Goal: Information Seeking & Learning: Learn about a topic

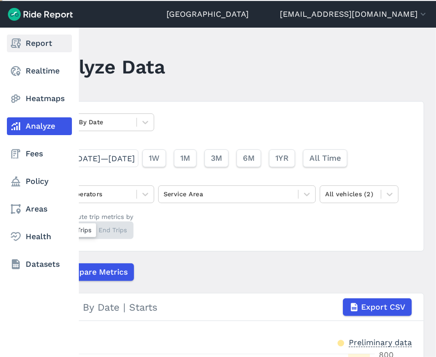
click at [22, 41] on link "Report" at bounding box center [39, 43] width 65 height 18
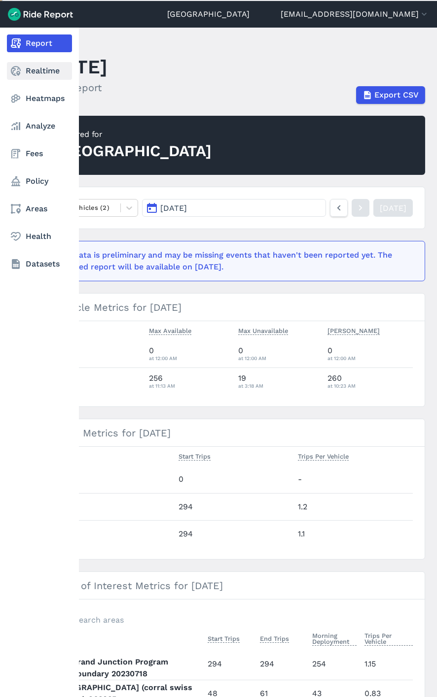
click at [48, 65] on link "Realtime" at bounding box center [39, 71] width 65 height 18
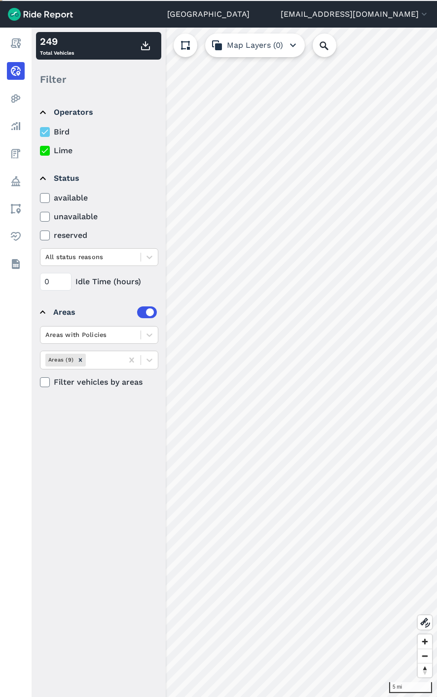
click at [46, 127] on icon at bounding box center [44, 132] width 9 height 10
click at [40, 127] on input "Bird" at bounding box center [40, 129] width 0 height 6
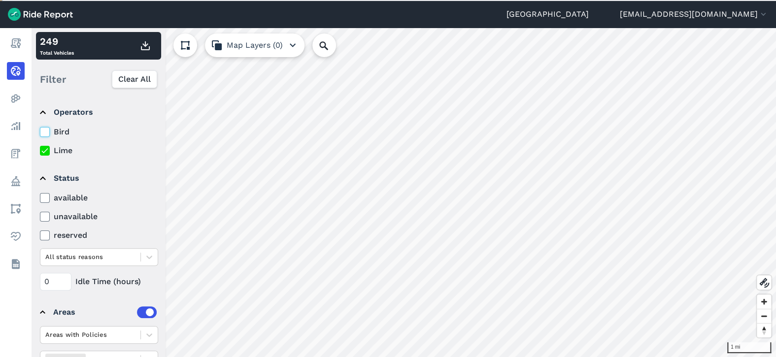
scroll to position [45, 0]
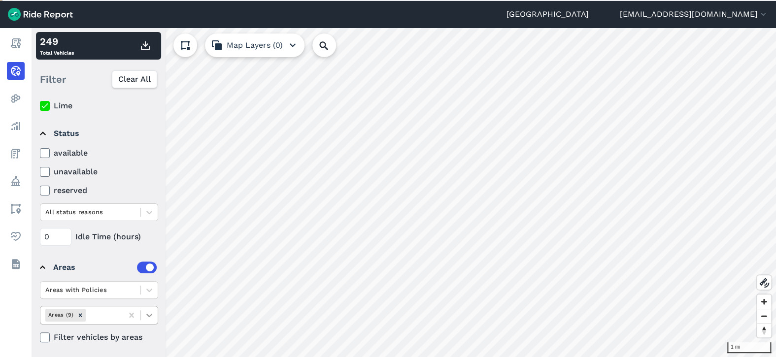
click at [150, 315] on icon at bounding box center [149, 315] width 10 height 10
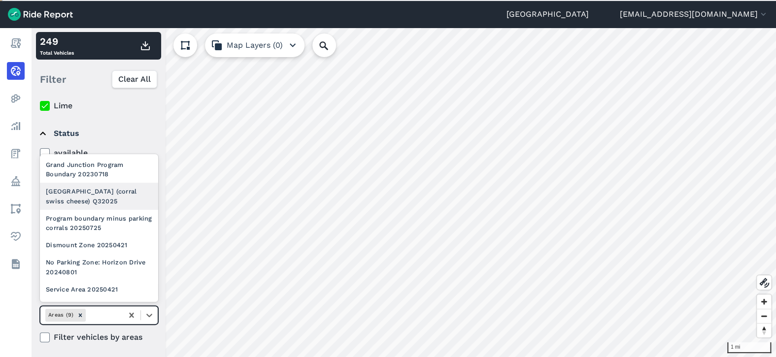
click at [81, 205] on div "[GEOGRAPHIC_DATA] (corral swiss cheese) Q32025" at bounding box center [99, 196] width 118 height 27
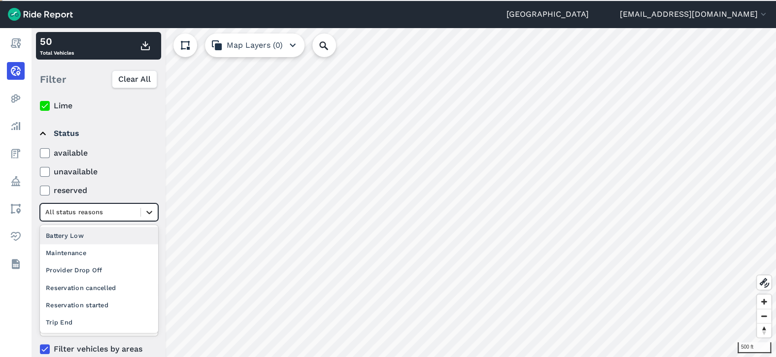
click at [149, 208] on icon at bounding box center [149, 212] width 10 height 10
click at [126, 263] on div "Provider Drop Off" at bounding box center [99, 270] width 118 height 17
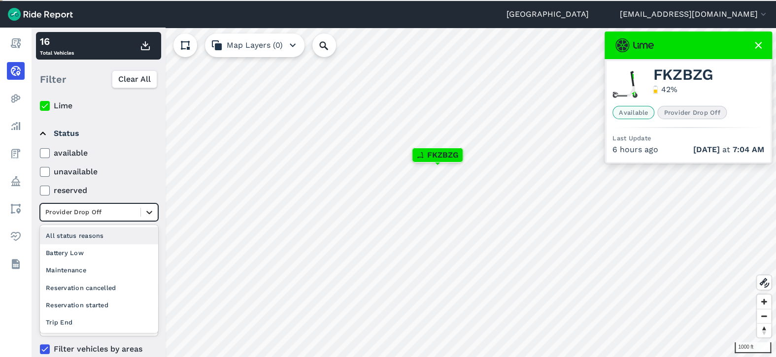
click at [145, 208] on icon at bounding box center [149, 212] width 10 height 10
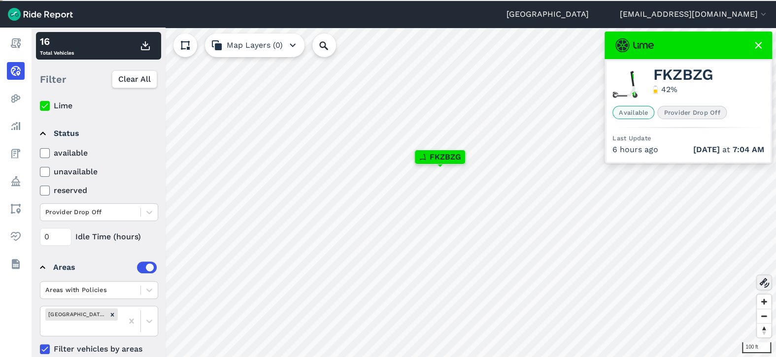
click at [436, 277] on icon at bounding box center [764, 283] width 12 height 12
click at [436, 284] on use at bounding box center [764, 283] width 10 height 10
click at [150, 209] on icon at bounding box center [149, 212] width 10 height 10
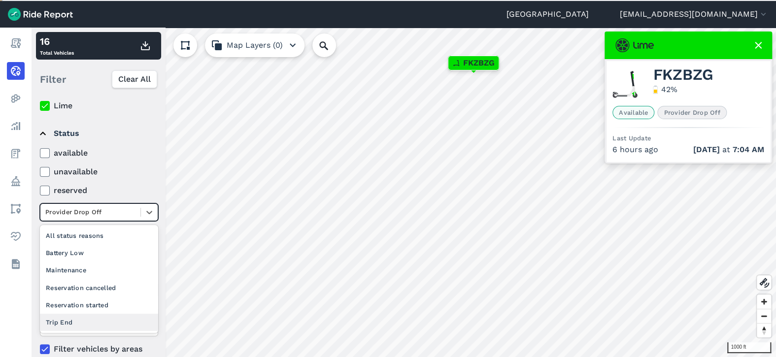
click at [124, 324] on div "Trip End" at bounding box center [99, 322] width 118 height 17
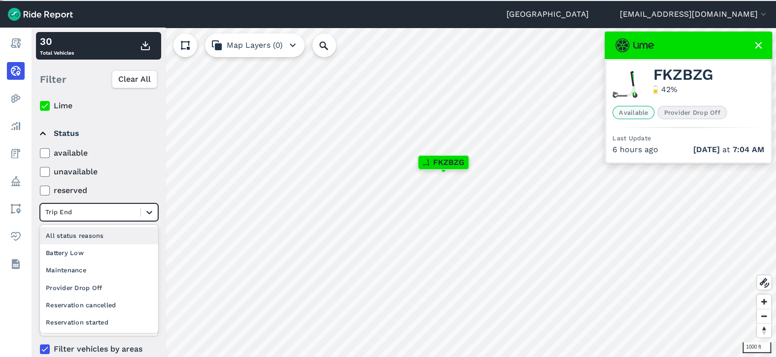
click at [146, 213] on icon at bounding box center [149, 212] width 10 height 10
click at [119, 308] on div "Reservation cancelled" at bounding box center [99, 305] width 118 height 17
click at [147, 214] on icon at bounding box center [149, 212] width 10 height 10
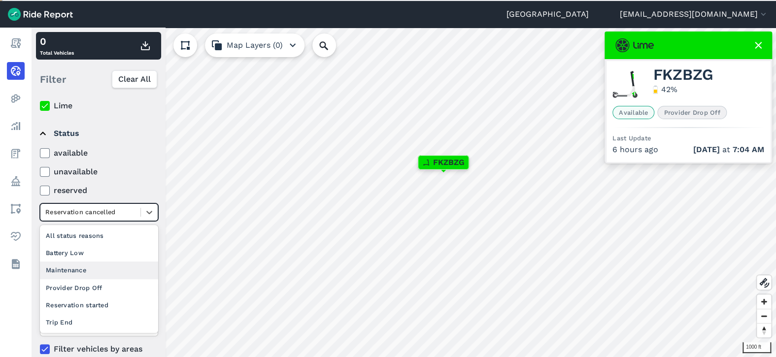
click at [97, 276] on div "Maintenance" at bounding box center [99, 270] width 118 height 17
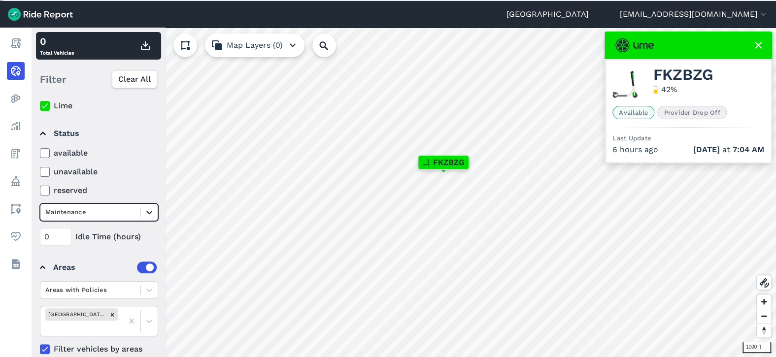
click at [148, 210] on icon at bounding box center [149, 212] width 10 height 10
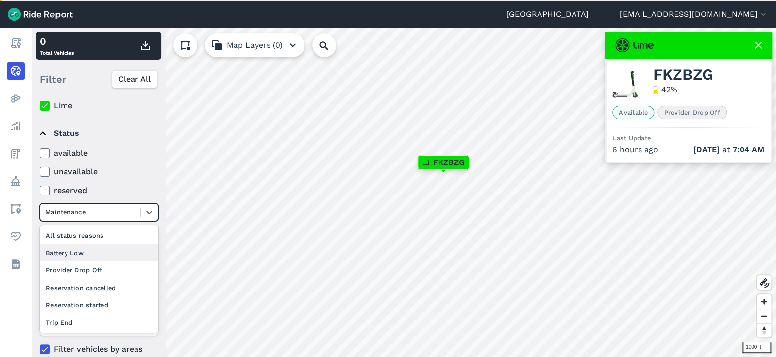
click at [112, 254] on div "Battery Low" at bounding box center [99, 252] width 118 height 17
click at [153, 215] on icon at bounding box center [149, 212] width 10 height 10
click at [93, 306] on div "Reservation started" at bounding box center [99, 305] width 118 height 17
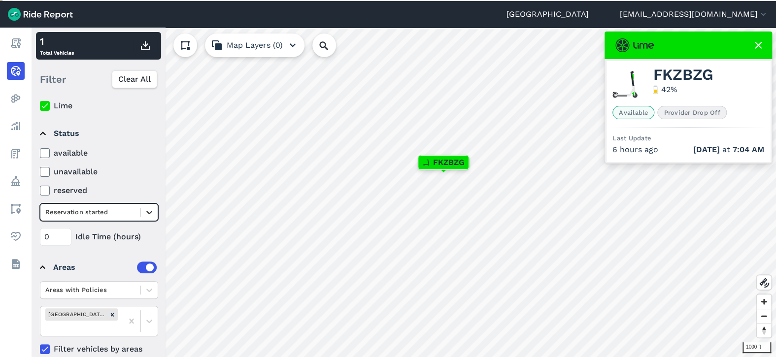
click at [153, 211] on icon at bounding box center [149, 212] width 10 height 10
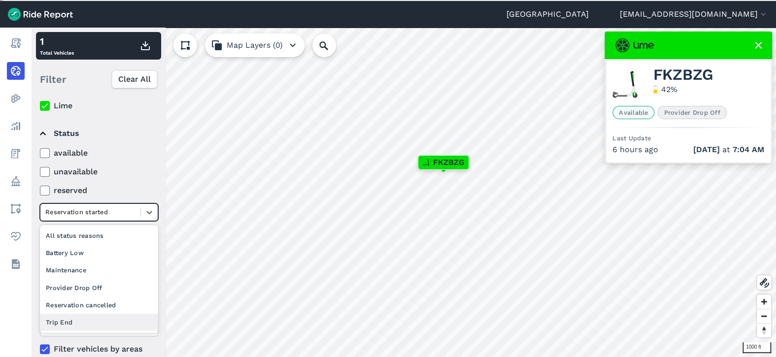
click at [100, 323] on div "Trip End" at bounding box center [99, 322] width 118 height 17
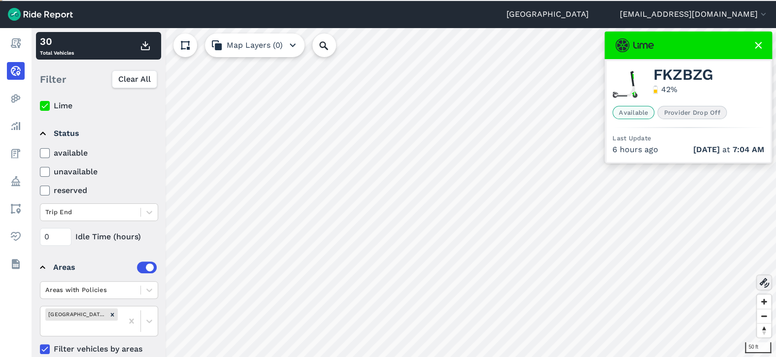
click at [436, 285] on use at bounding box center [764, 283] width 10 height 10
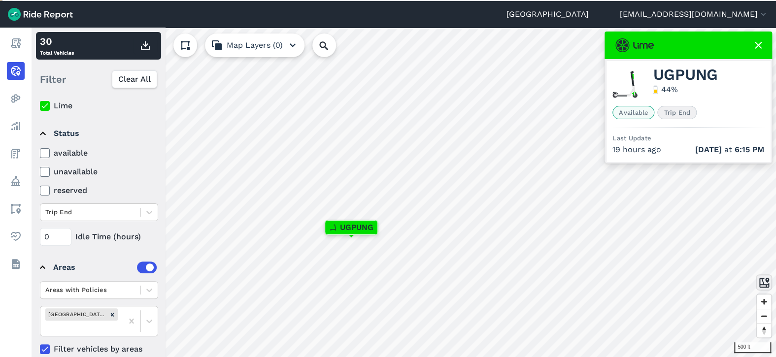
click at [436, 279] on use at bounding box center [764, 283] width 10 height 10
click at [131, 316] on icon at bounding box center [132, 321] width 10 height 10
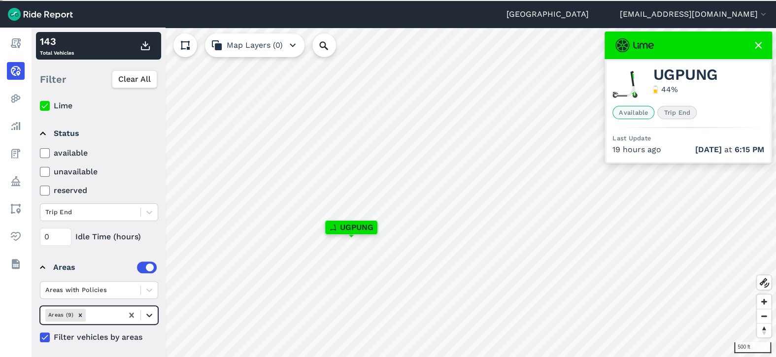
click at [148, 314] on icon at bounding box center [149, 315] width 10 height 10
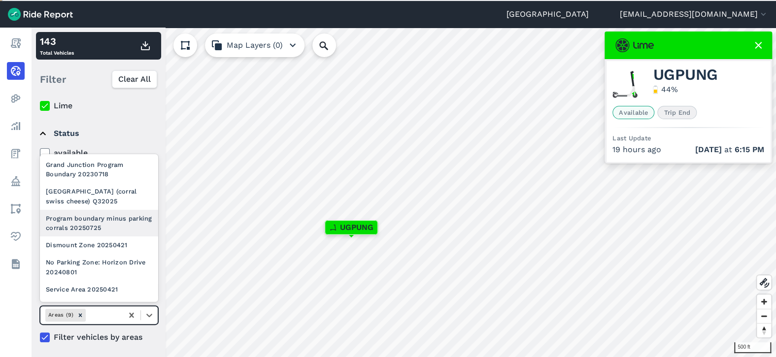
click at [104, 232] on div "Program boundary minus parking corrals 20250725" at bounding box center [99, 223] width 118 height 27
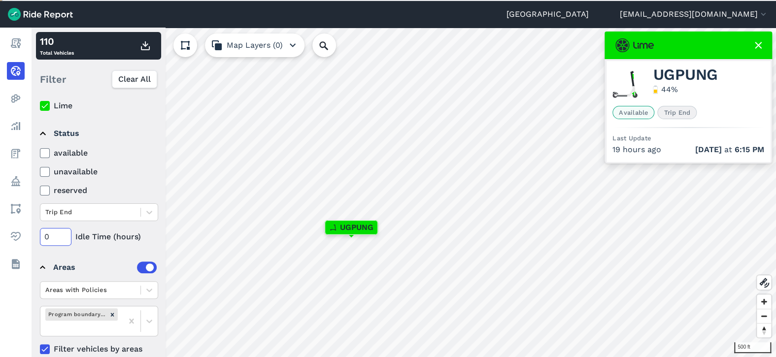
drag, startPoint x: 57, startPoint y: 236, endPoint x: 34, endPoint y: 236, distance: 22.7
click at [34, 236] on div "Operators Bird Lime Status available unavailable reserved Trip End 0 Idle Time …" at bounding box center [99, 226] width 134 height 263
type input "72"
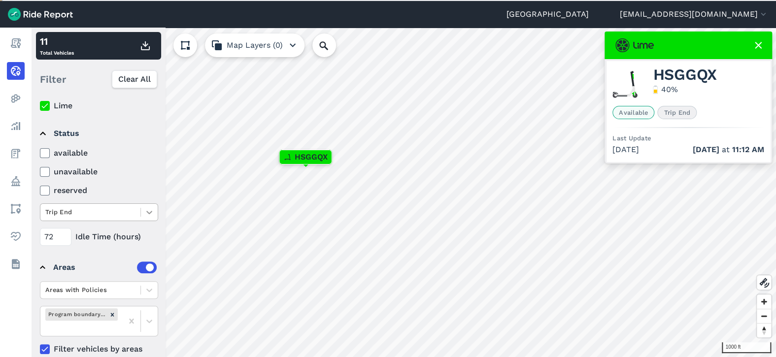
click at [156, 210] on div at bounding box center [149, 212] width 17 height 17
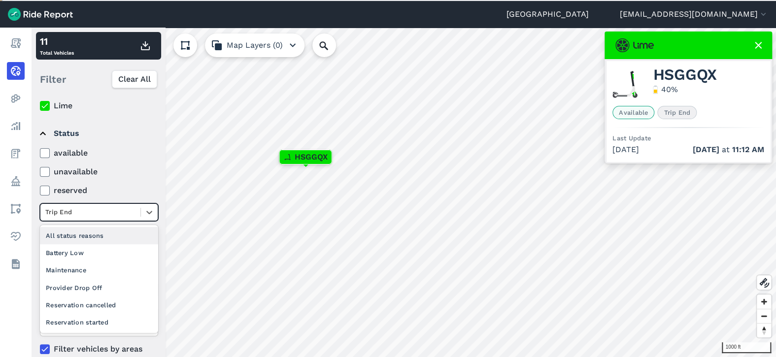
click at [121, 232] on div "All status reasons" at bounding box center [99, 235] width 118 height 17
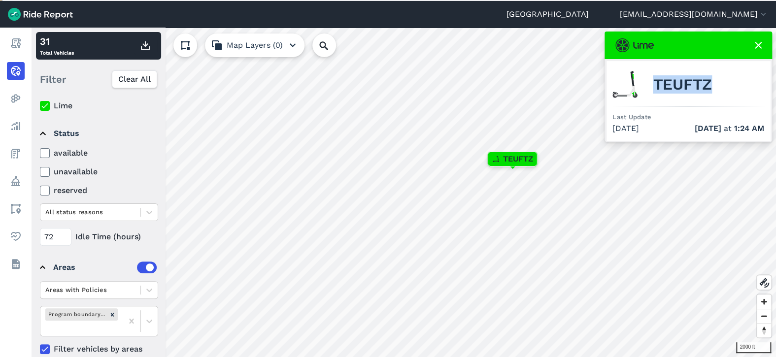
drag, startPoint x: 650, startPoint y: 82, endPoint x: 717, endPoint y: 87, distance: 67.7
click at [436, 87] on div "TEUFTZ" at bounding box center [688, 84] width 152 height 35
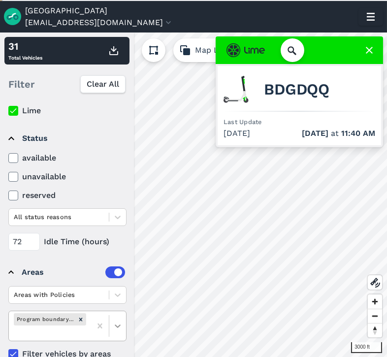
click at [99, 323] on div at bounding box center [100, 326] width 18 height 18
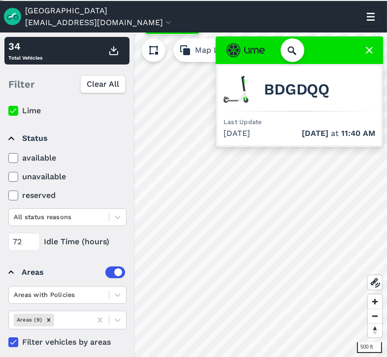
click at [240, 140] on div "500 ft × BDGDQQ 34 Total Vehicles Filter Clear All Operators Bird Lime Status a…" at bounding box center [193, 196] width 387 height 326
click at [347, 144] on div "500 ft × BDGDQQ 34 Total Vehicles Filter Clear All Operators Bird Lime Status a…" at bounding box center [193, 196] width 387 height 326
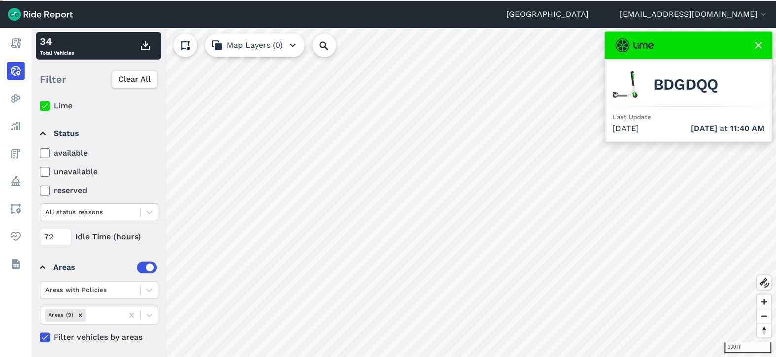
click at [436, 41] on icon at bounding box center [758, 45] width 12 height 12
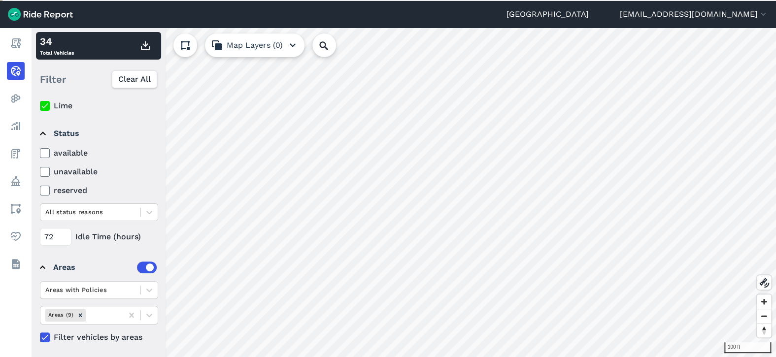
scroll to position [0, 0]
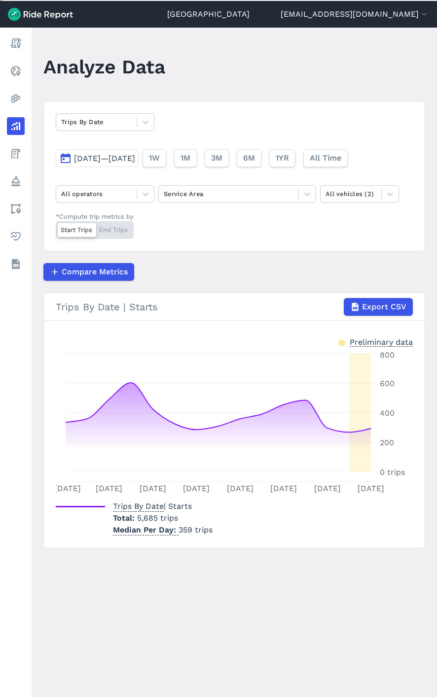
click at [135, 156] on span "[DATE]—[DATE]" at bounding box center [104, 158] width 61 height 9
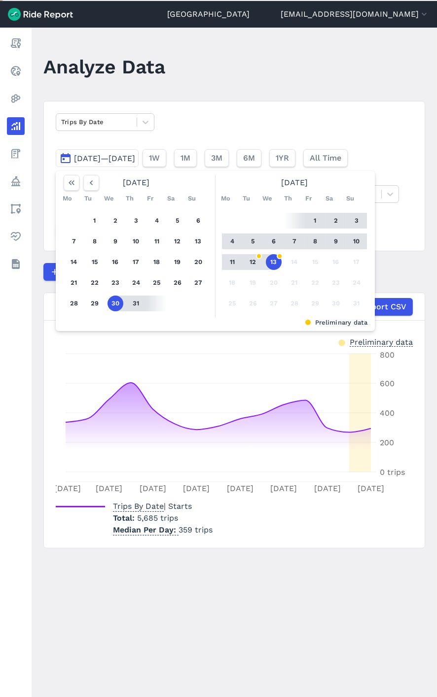
click at [276, 263] on button "13" at bounding box center [274, 262] width 16 height 16
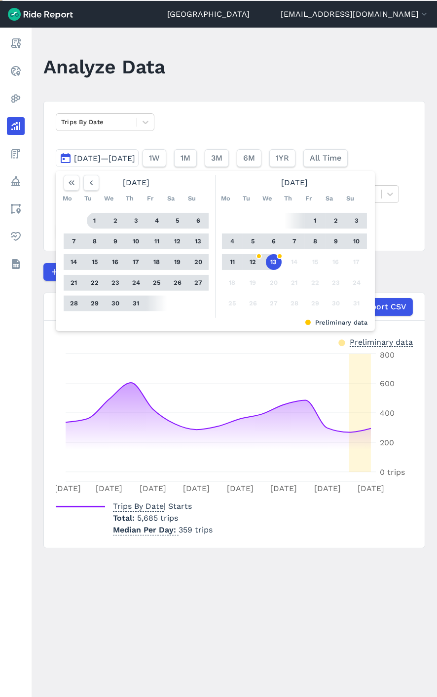
click at [97, 223] on button "1" at bounding box center [95, 221] width 16 height 16
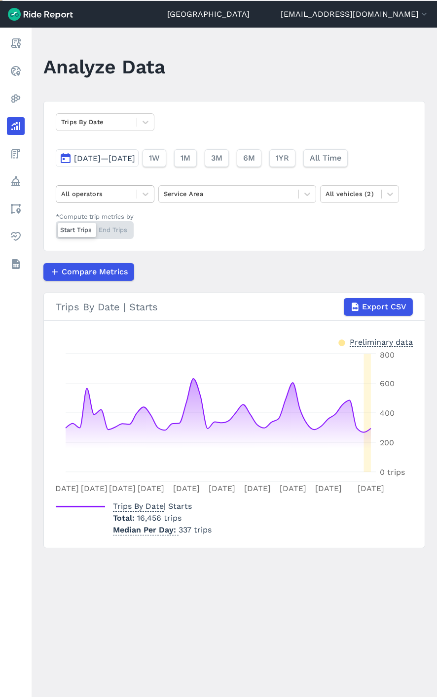
drag, startPoint x: 118, startPoint y: 181, endPoint x: 123, endPoint y: 196, distance: 15.1
click at [118, 181] on div "Trips By Date Jul 1, 2025—Aug 13, 2025 1W 1M 3M 6M 1YR All Time All operators S…" at bounding box center [233, 176] width 381 height 150
click at [123, 196] on div at bounding box center [96, 193] width 70 height 11
click at [109, 217] on div "Bird" at bounding box center [105, 217] width 99 height 17
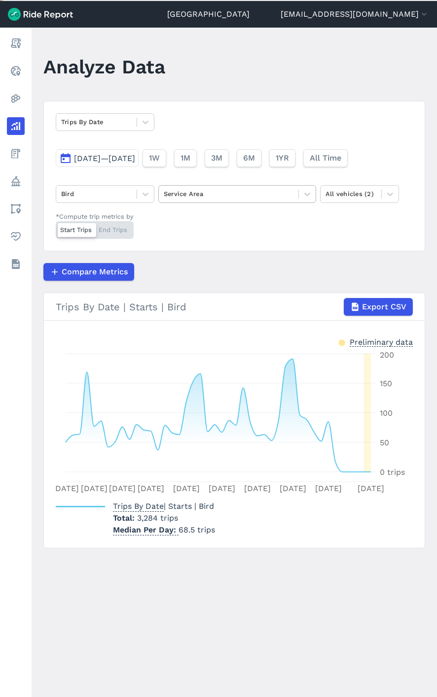
click at [237, 185] on div "Service Area" at bounding box center [237, 194] width 158 height 18
click at [248, 193] on div at bounding box center [229, 193] width 130 height 11
click at [190, 193] on div at bounding box center [229, 193] width 130 height 11
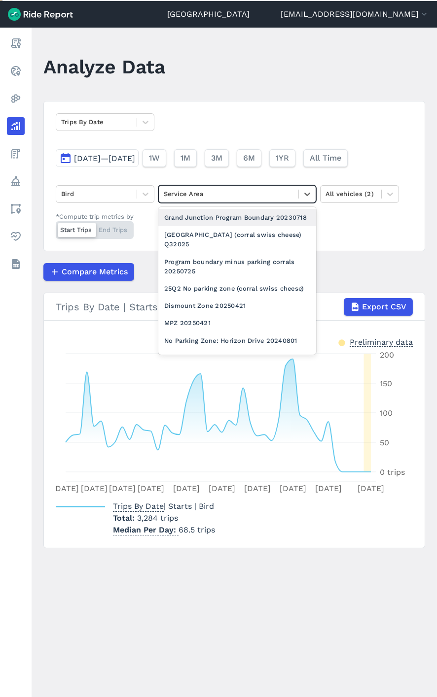
click at [226, 218] on div "Grand Junction Program Boundary 20230718" at bounding box center [237, 217] width 158 height 17
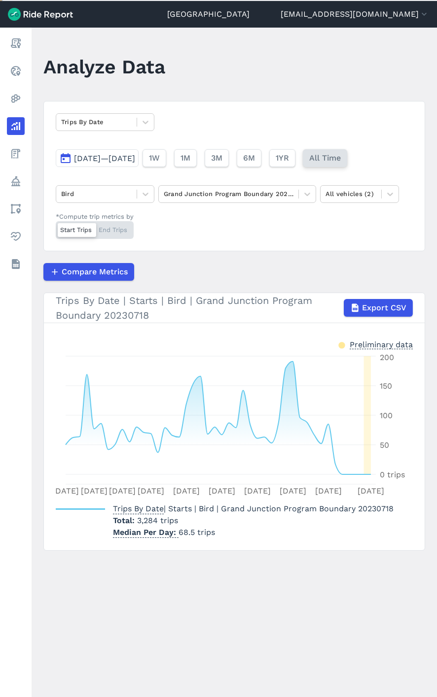
click at [340, 160] on span "All Time" at bounding box center [325, 158] width 32 height 12
